Goal: Information Seeking & Learning: Check status

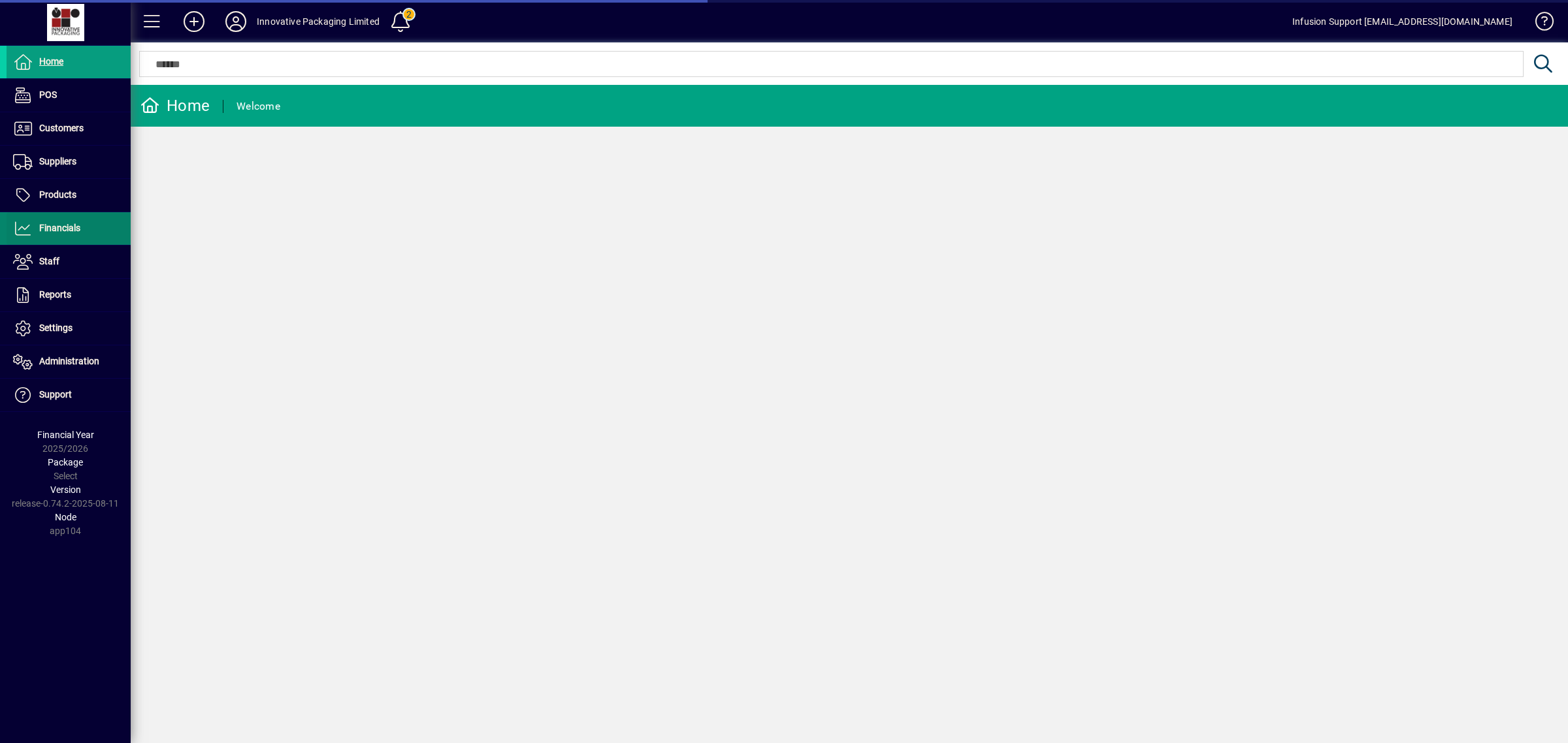
drag, startPoint x: 0, startPoint y: 0, endPoint x: 73, endPoint y: 225, distance: 236.5
click at [73, 225] on span "Financials" at bounding box center [60, 228] width 41 height 11
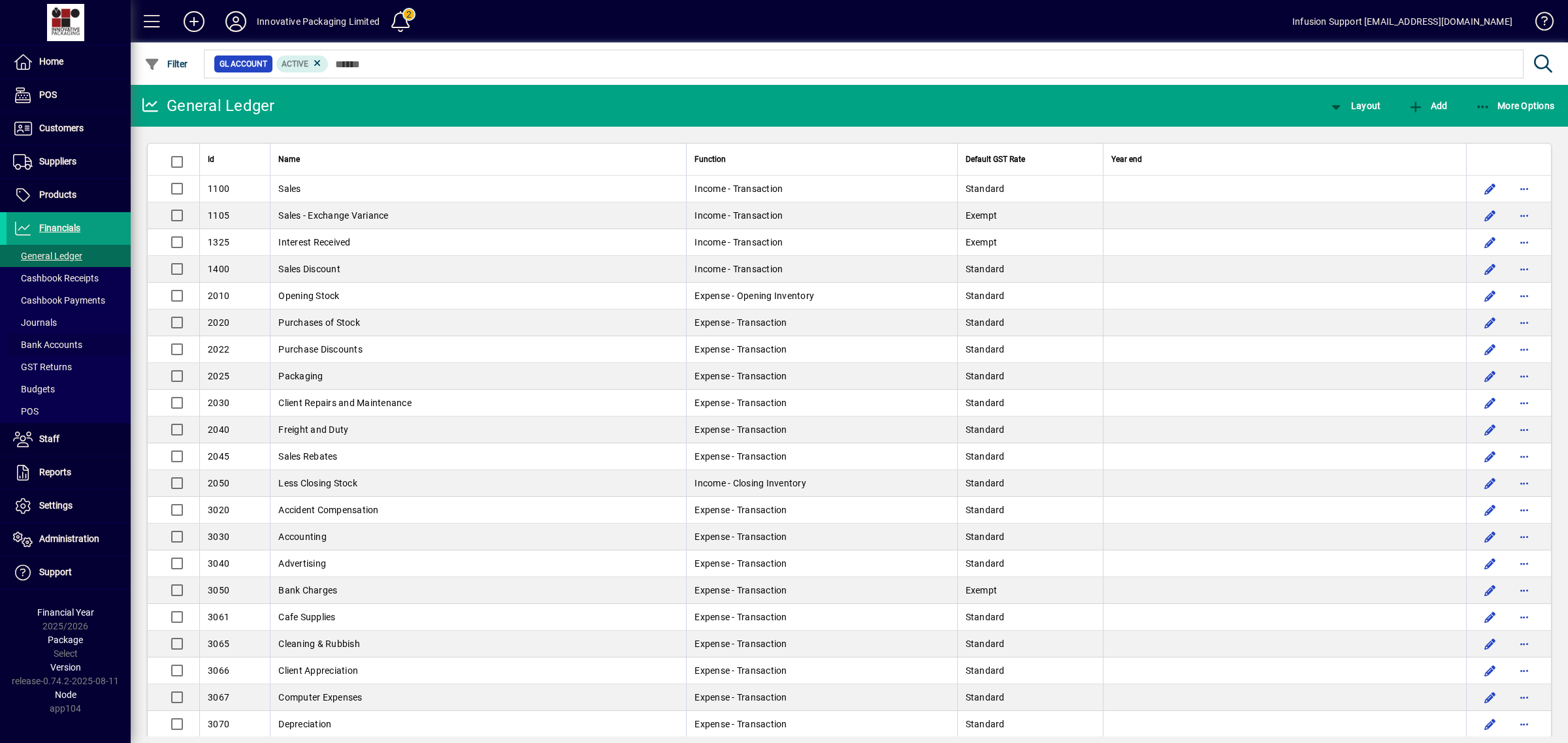
drag, startPoint x: 50, startPoint y: 341, endPoint x: 139, endPoint y: 324, distance: 90.6
click at [51, 341] on span "Bank Accounts" at bounding box center [48, 345] width 69 height 11
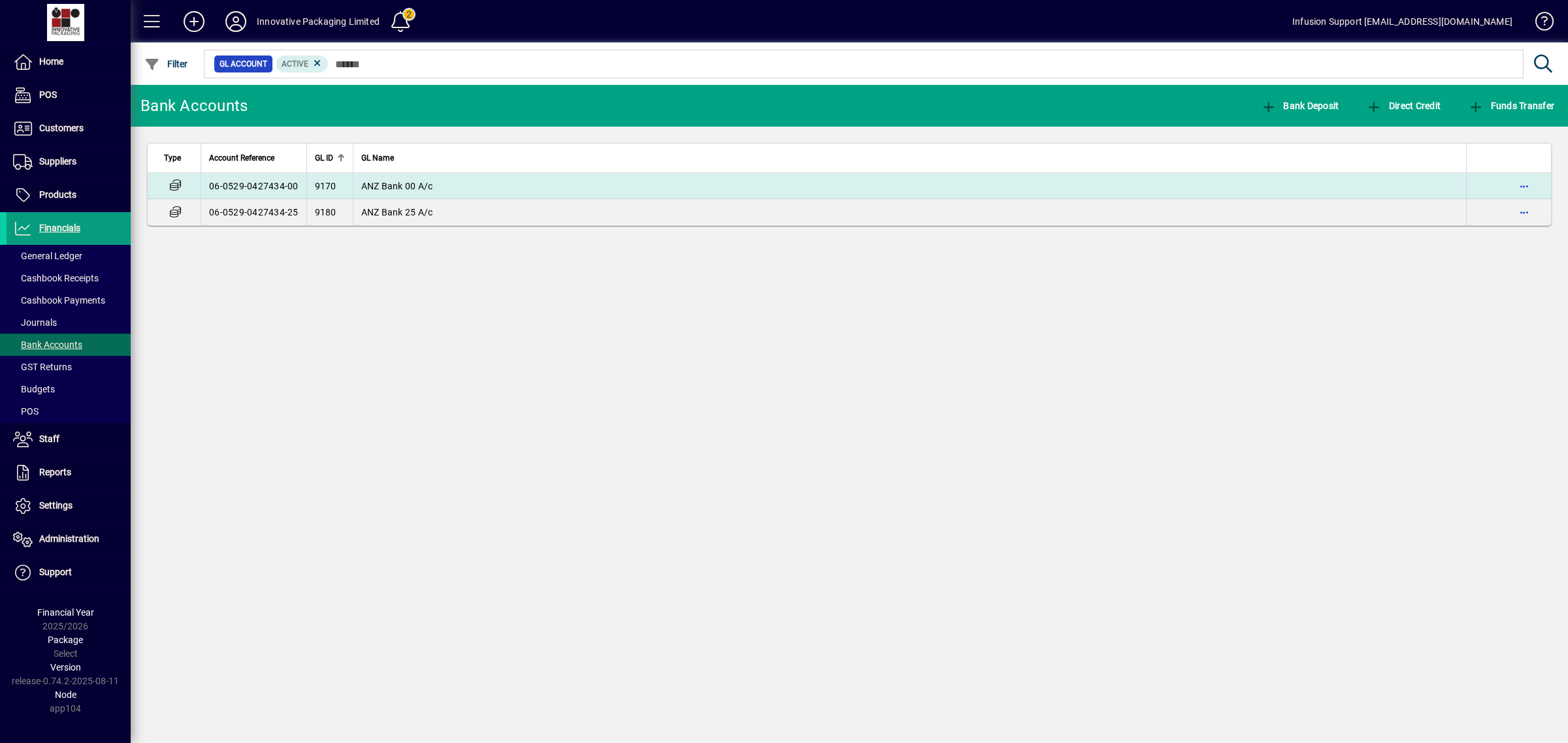
click at [372, 185] on span "ANZ Bank 00 A/c" at bounding box center [397, 187] width 72 height 11
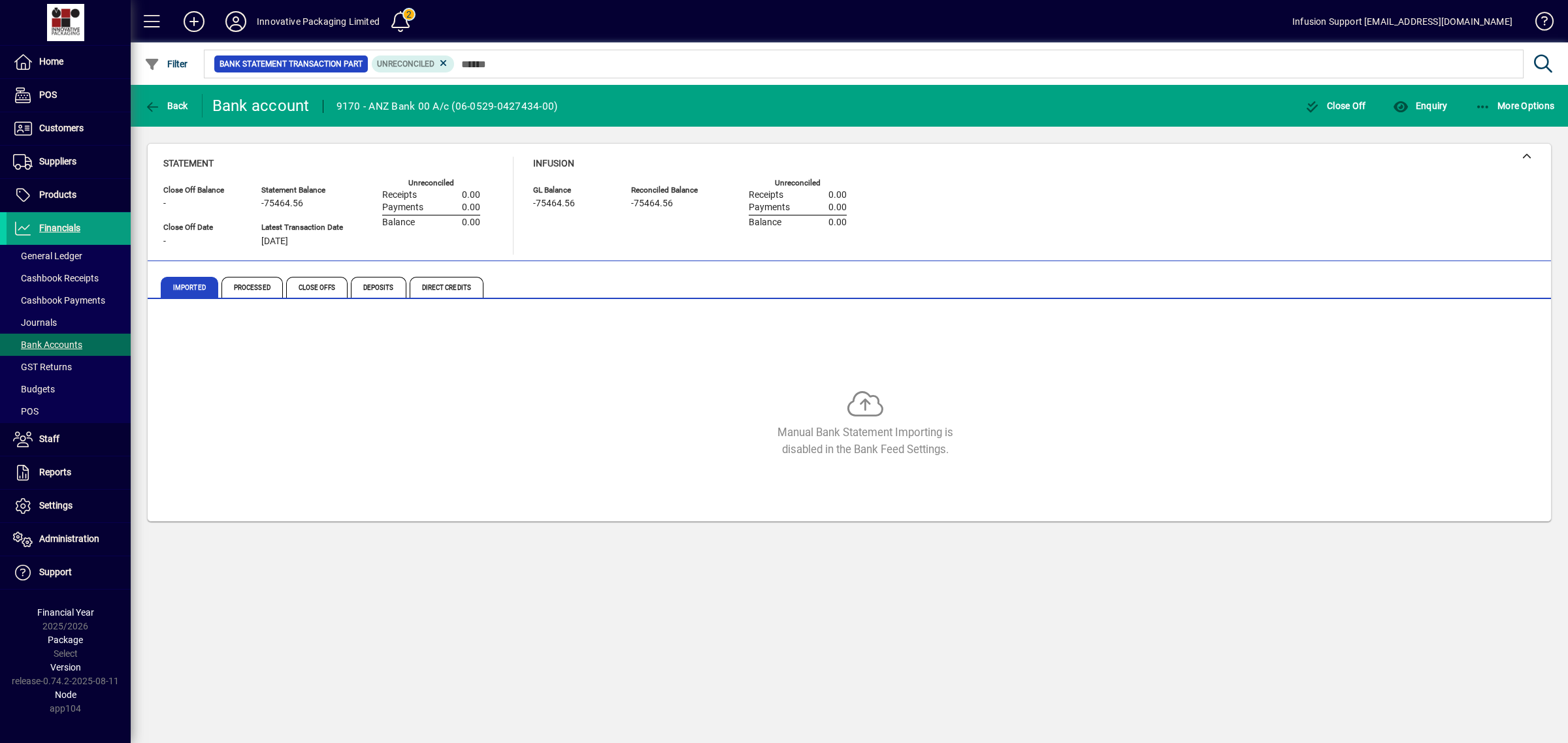
click at [176, 86] on mat-toolbar-row "Back Bank account 9170 - ANZ Bank 00 A/c ([FINANCIAL_ID]) Close Off Enquiry Mor…" at bounding box center [849, 105] width 1437 height 42
click at [178, 104] on span "Back" at bounding box center [166, 106] width 44 height 11
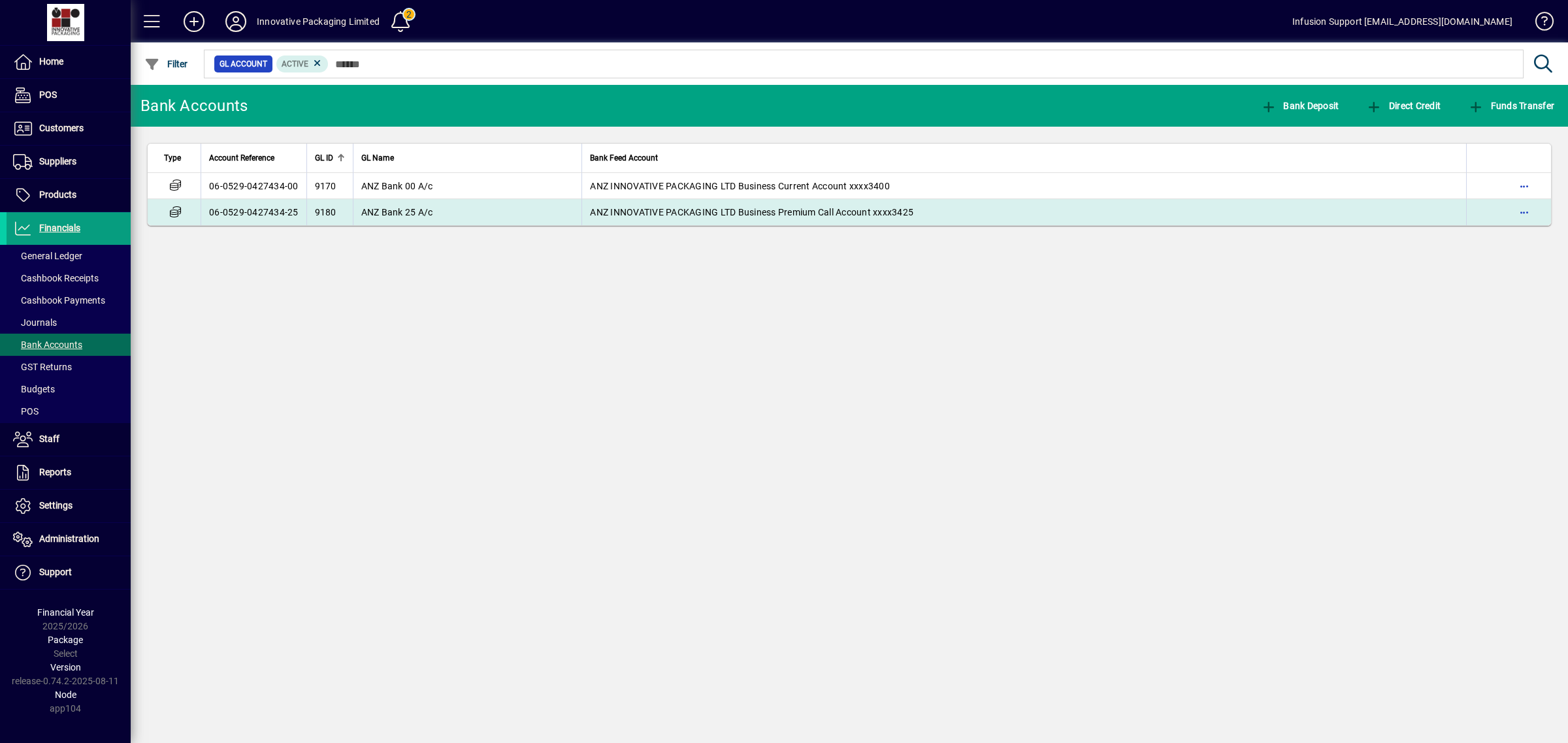
click at [443, 212] on td "ANZ Bank 25 A/c" at bounding box center [468, 212] width 230 height 26
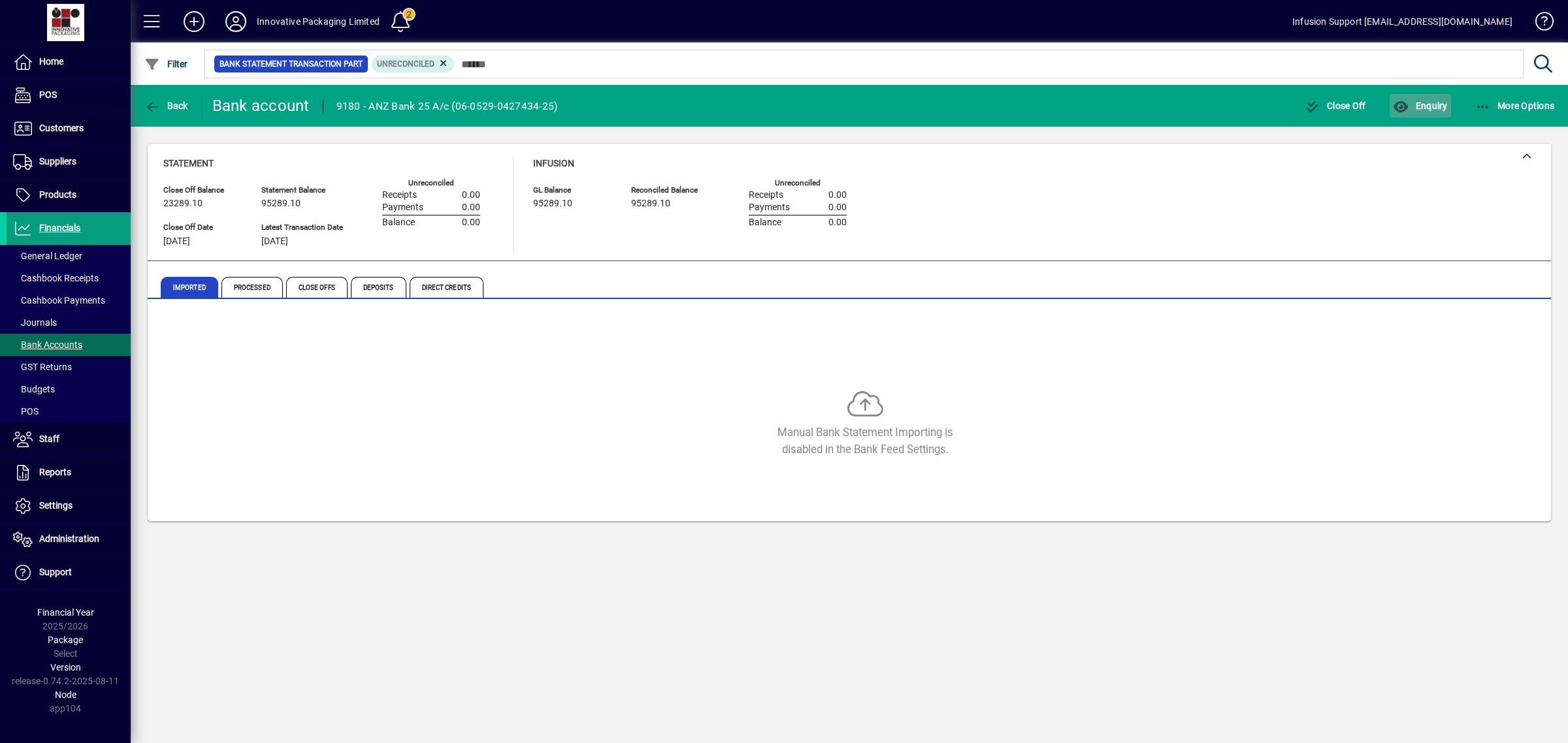
click at [1421, 100] on span "Enquiry" at bounding box center [1420, 106] width 54 height 11
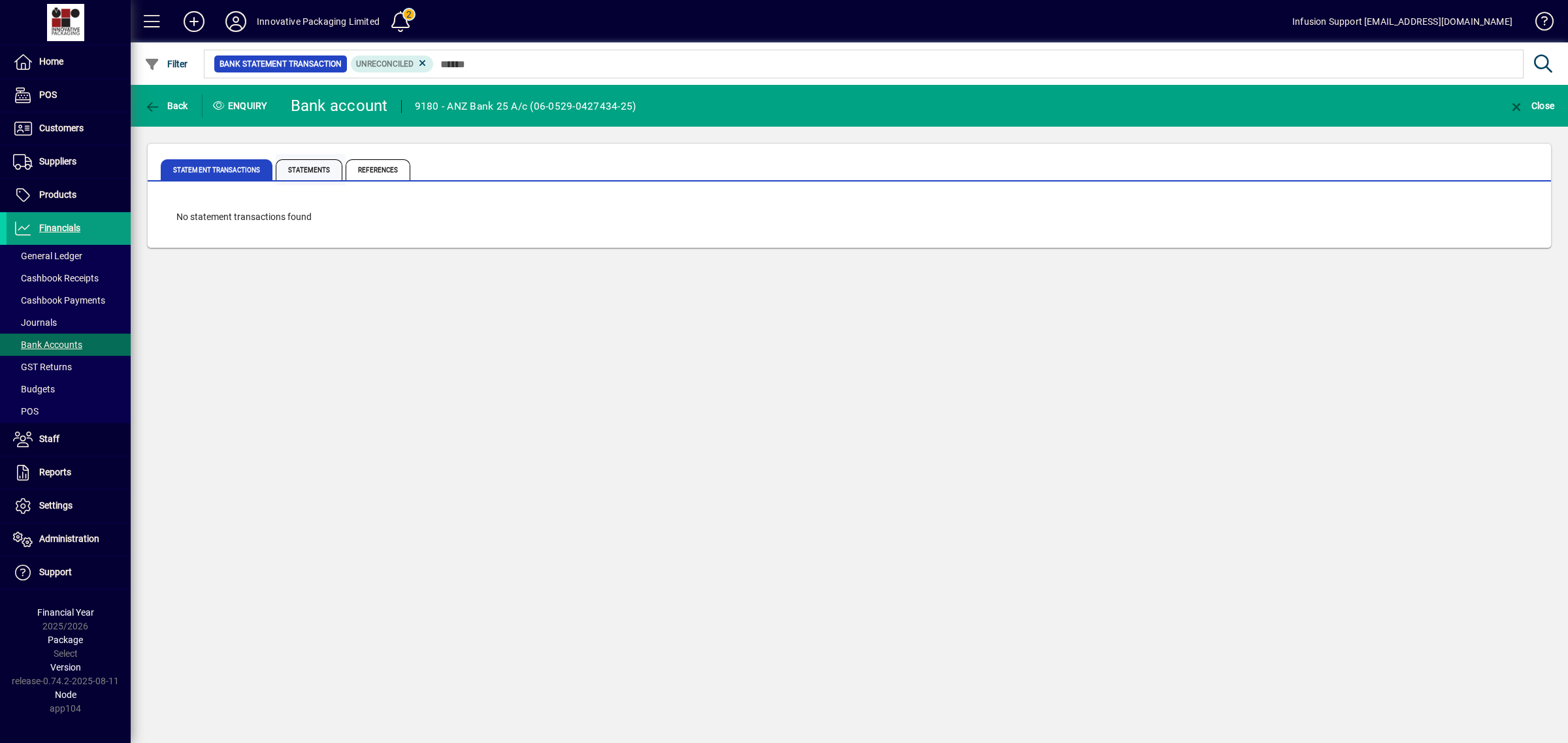
click at [298, 157] on span "Statements" at bounding box center [310, 170] width 70 height 32
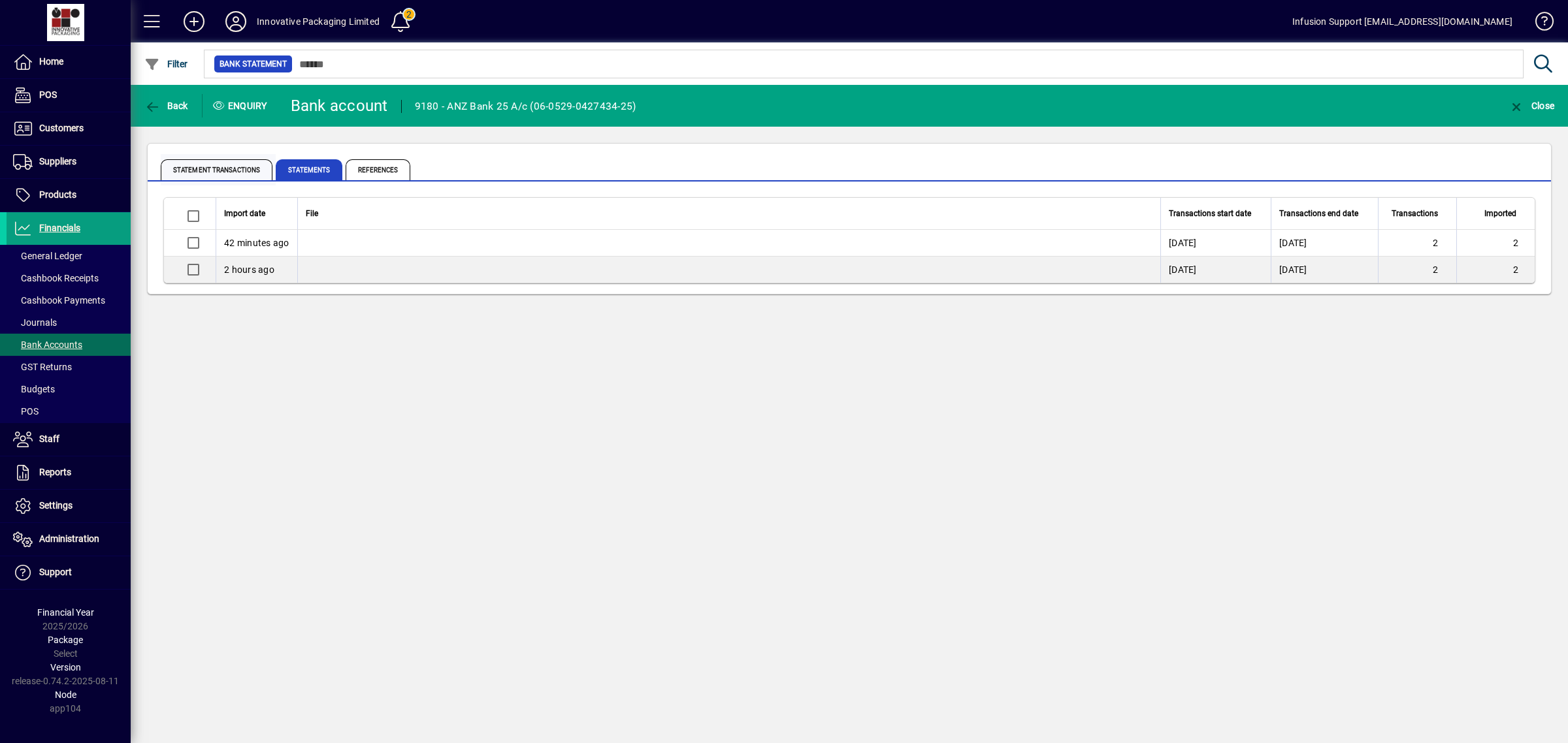
click at [258, 174] on span "Statement Transactions" at bounding box center [217, 170] width 112 height 21
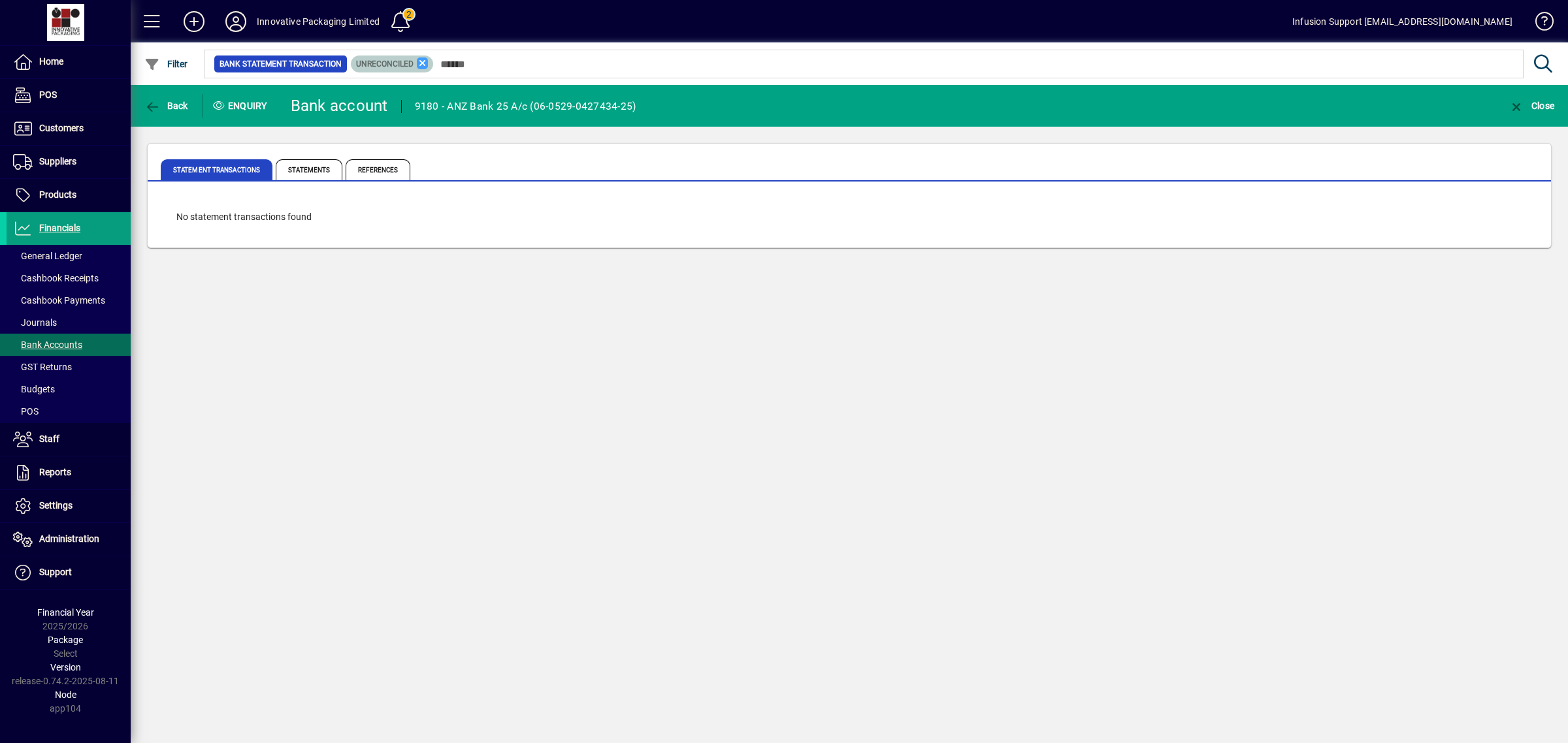
click at [420, 59] on icon at bounding box center [423, 63] width 12 height 12
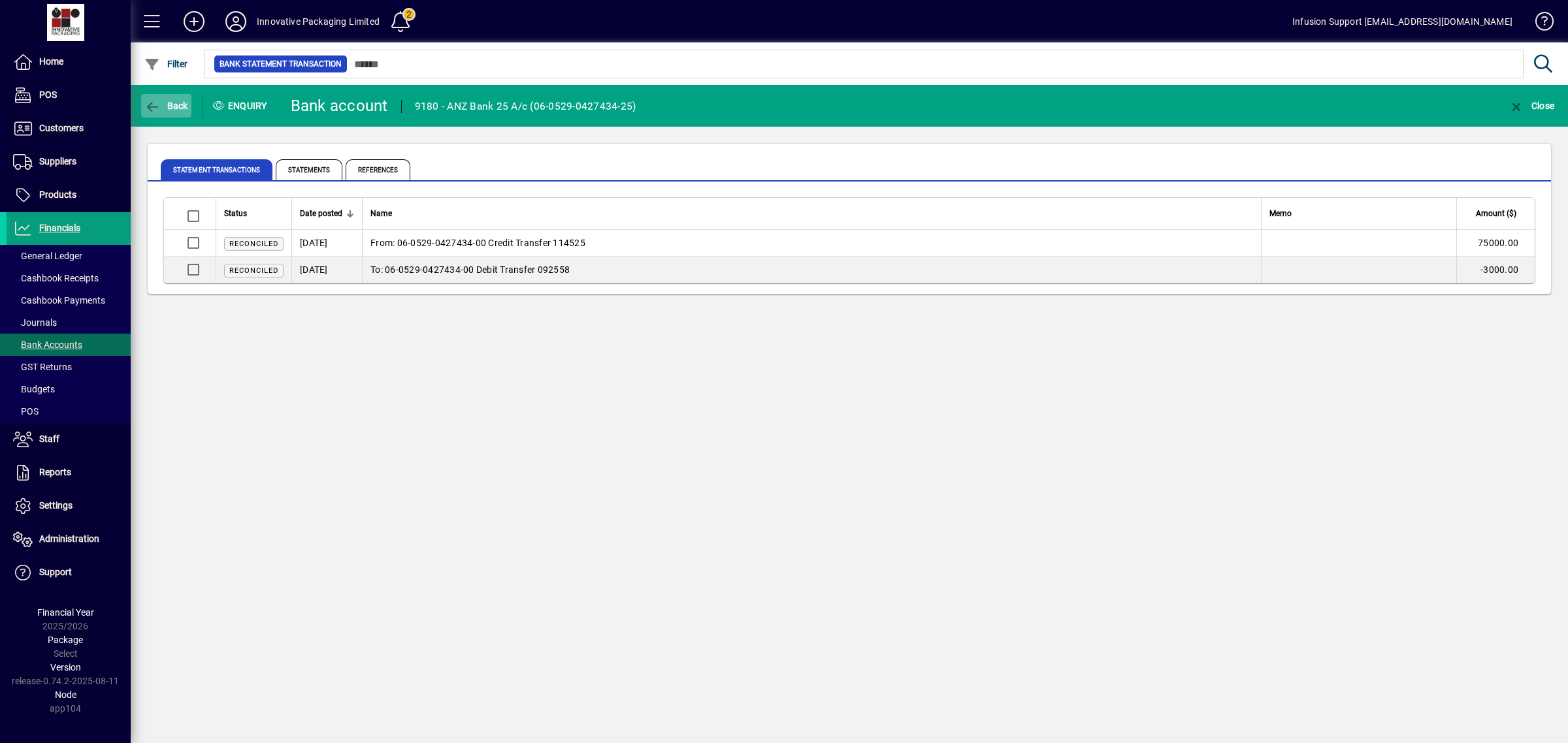
click at [154, 95] on span "button" at bounding box center [166, 106] width 51 height 32
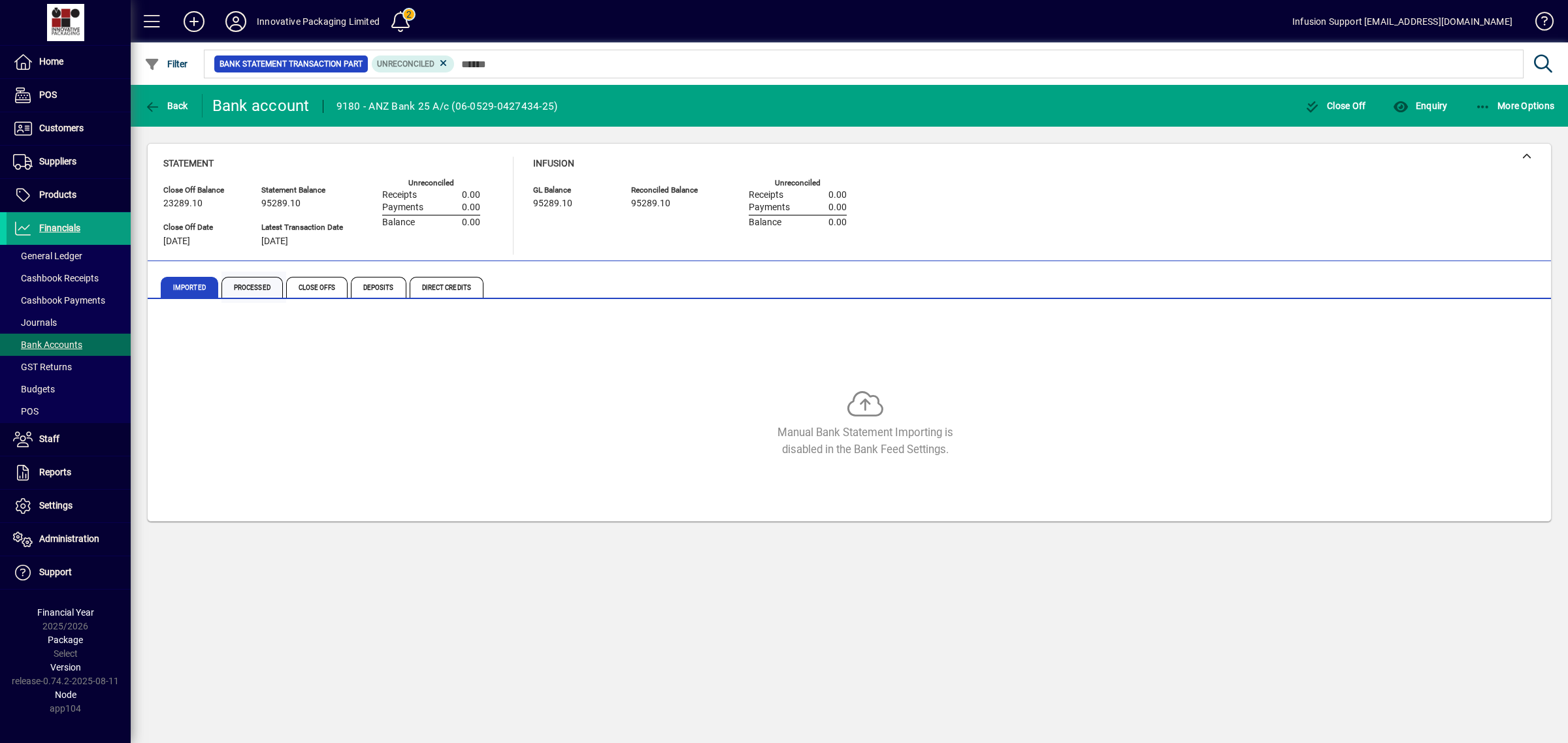
click at [253, 279] on span "Processed" at bounding box center [252, 288] width 61 height 21
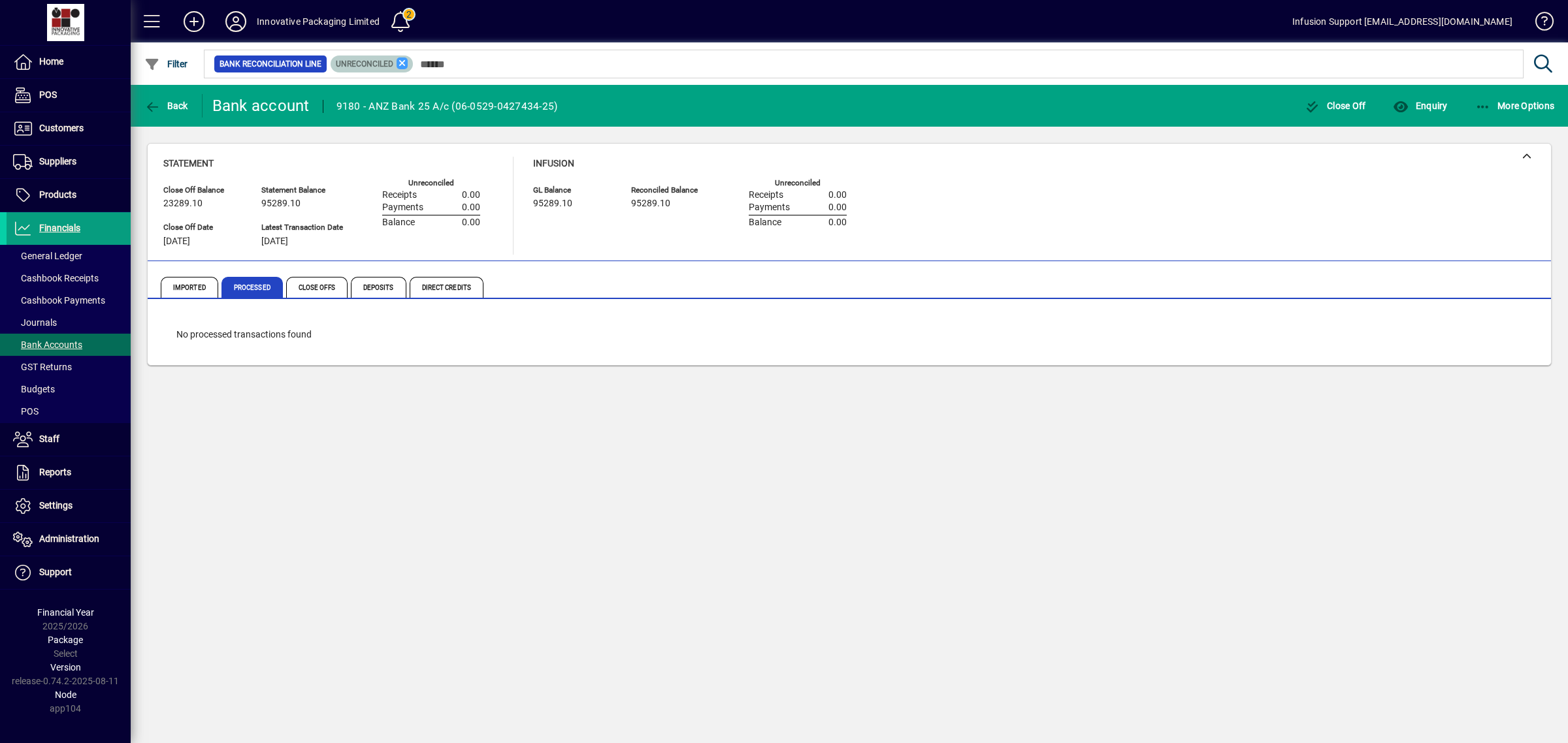
click at [399, 63] on icon at bounding box center [403, 63] width 12 height 12
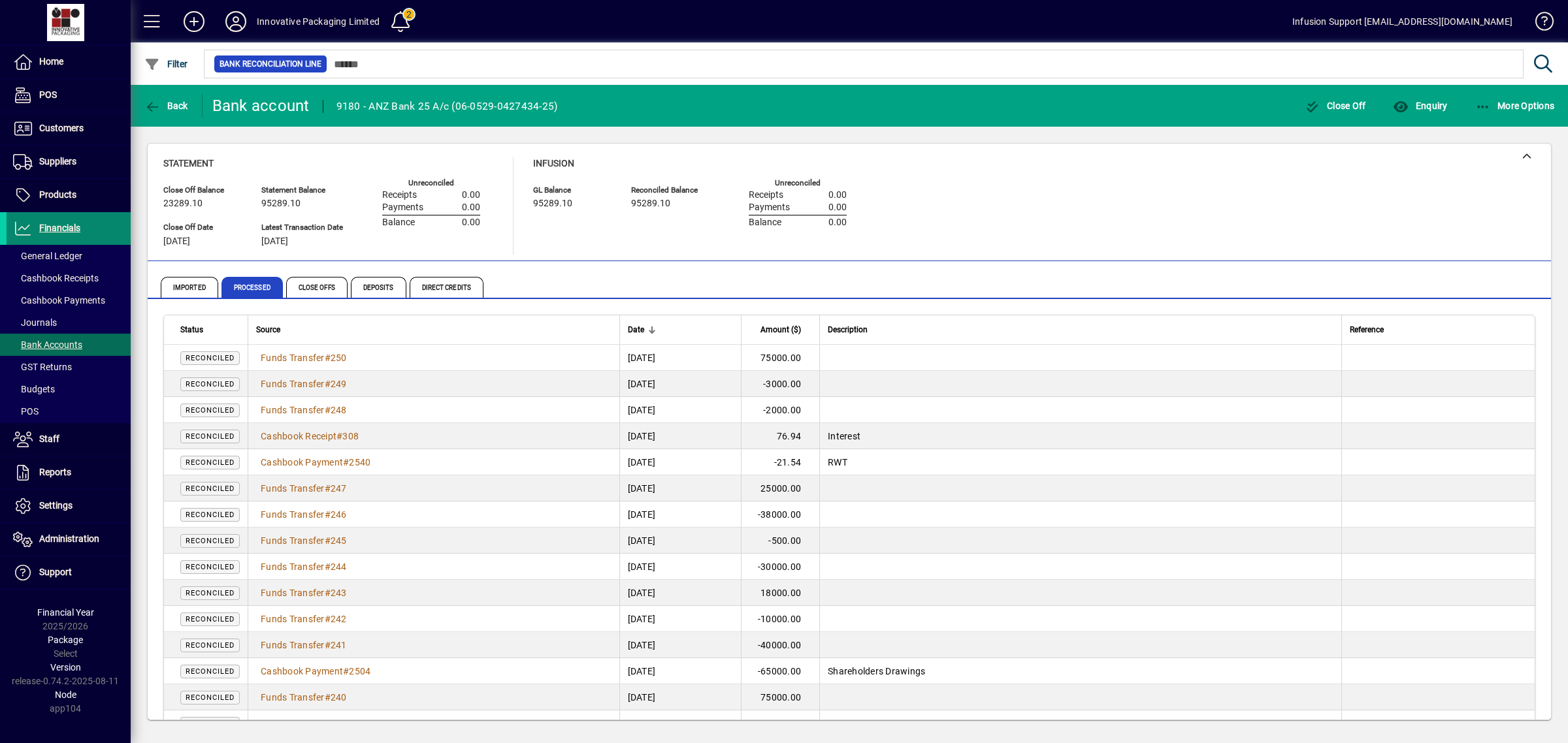
click at [51, 225] on span "Financials" at bounding box center [60, 228] width 41 height 11
